Goal: Check status: Check status

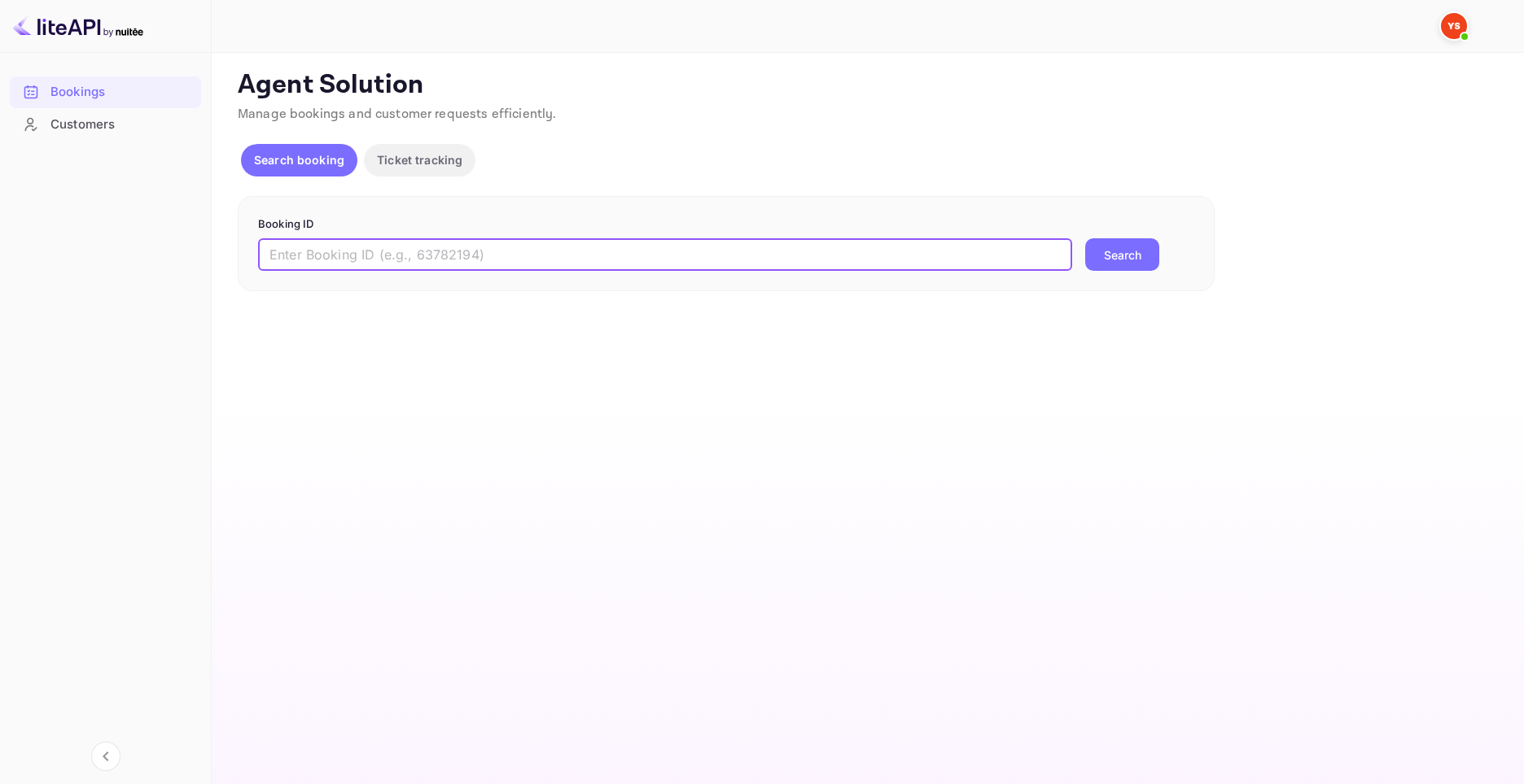
click at [338, 257] on input "text" at bounding box center [664, 254] width 814 height 32
paste input "9266505"
type input "9266505"
click at [1117, 257] on button "Search" at bounding box center [1122, 254] width 74 height 32
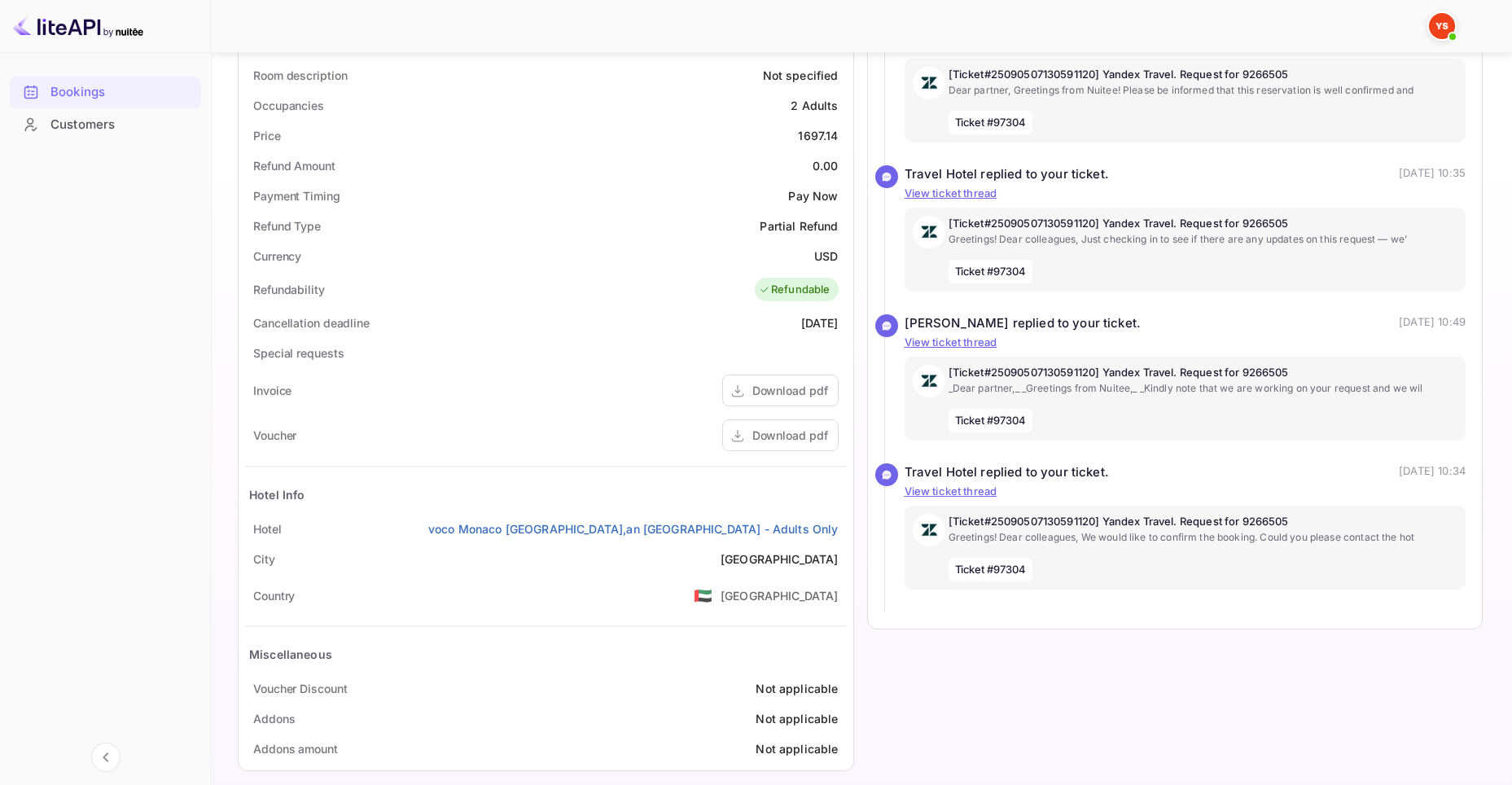
scroll to position [497, 0]
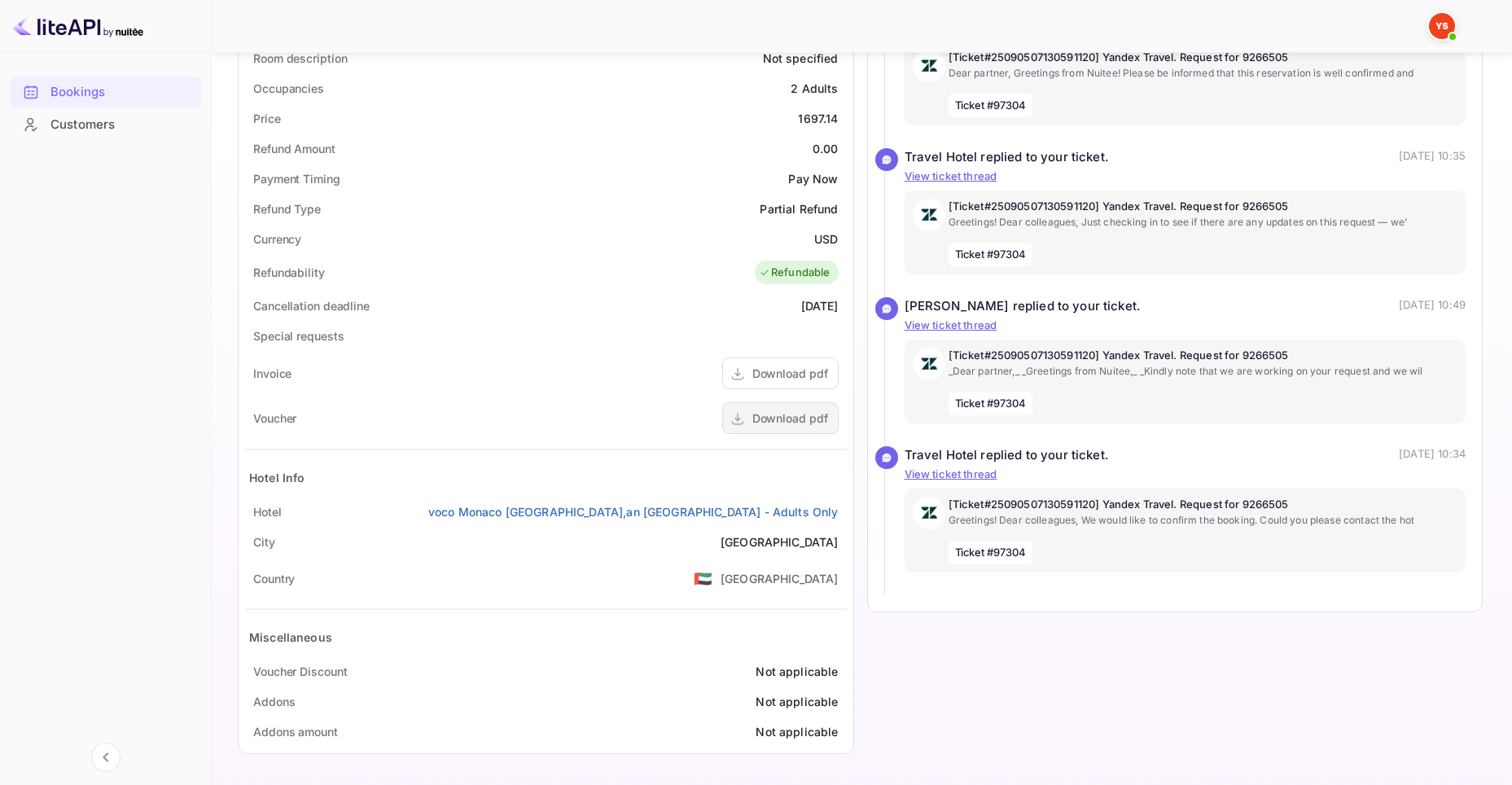
click at [746, 420] on icon at bounding box center [737, 419] width 17 height 18
click at [711, 512] on link "voco Monaco [GEOGRAPHIC_DATA],an [GEOGRAPHIC_DATA] - Adults Only" at bounding box center [633, 513] width 410 height 18
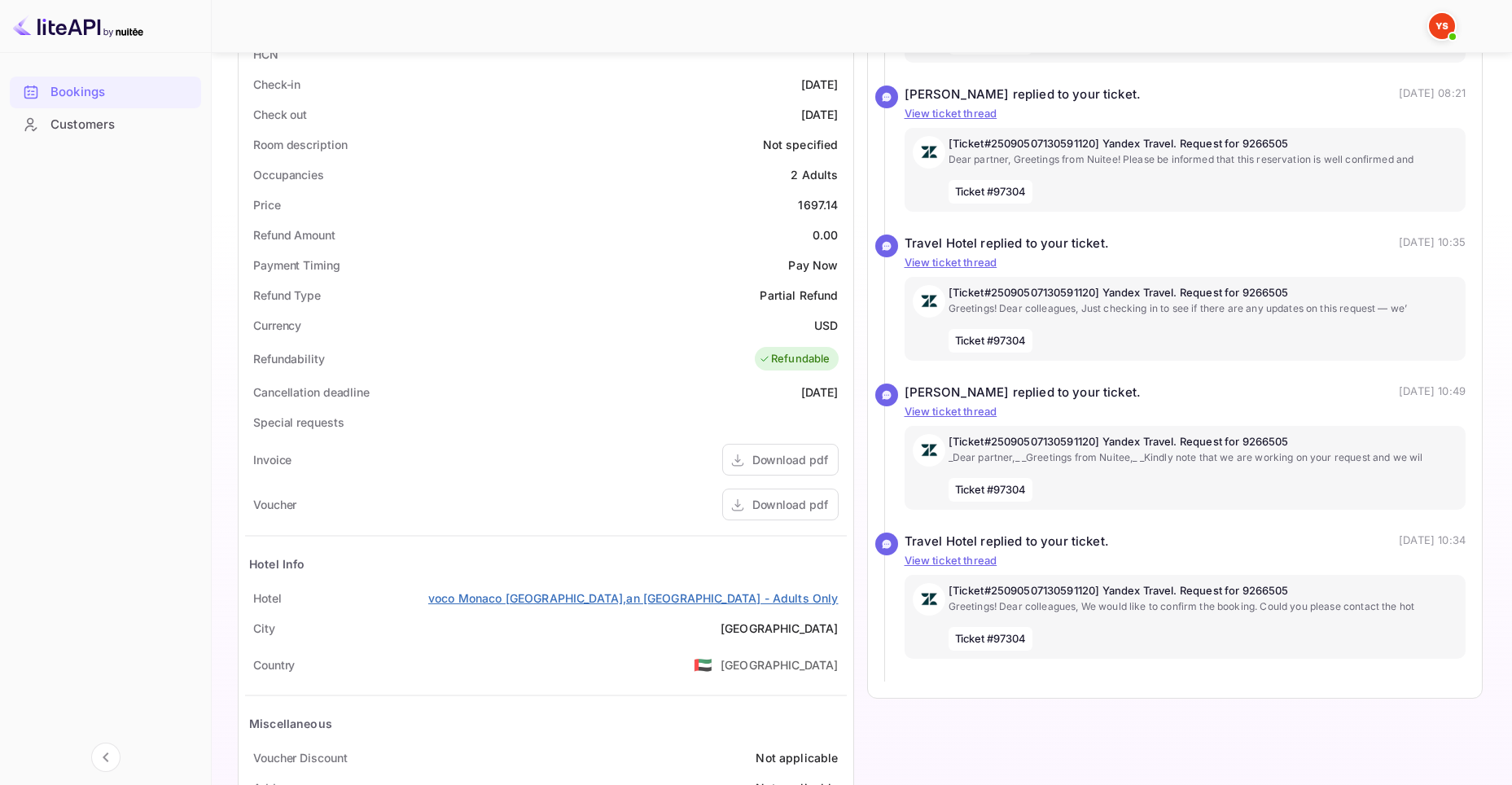
scroll to position [253, 0]
